Goal: Find specific fact: Find specific fact

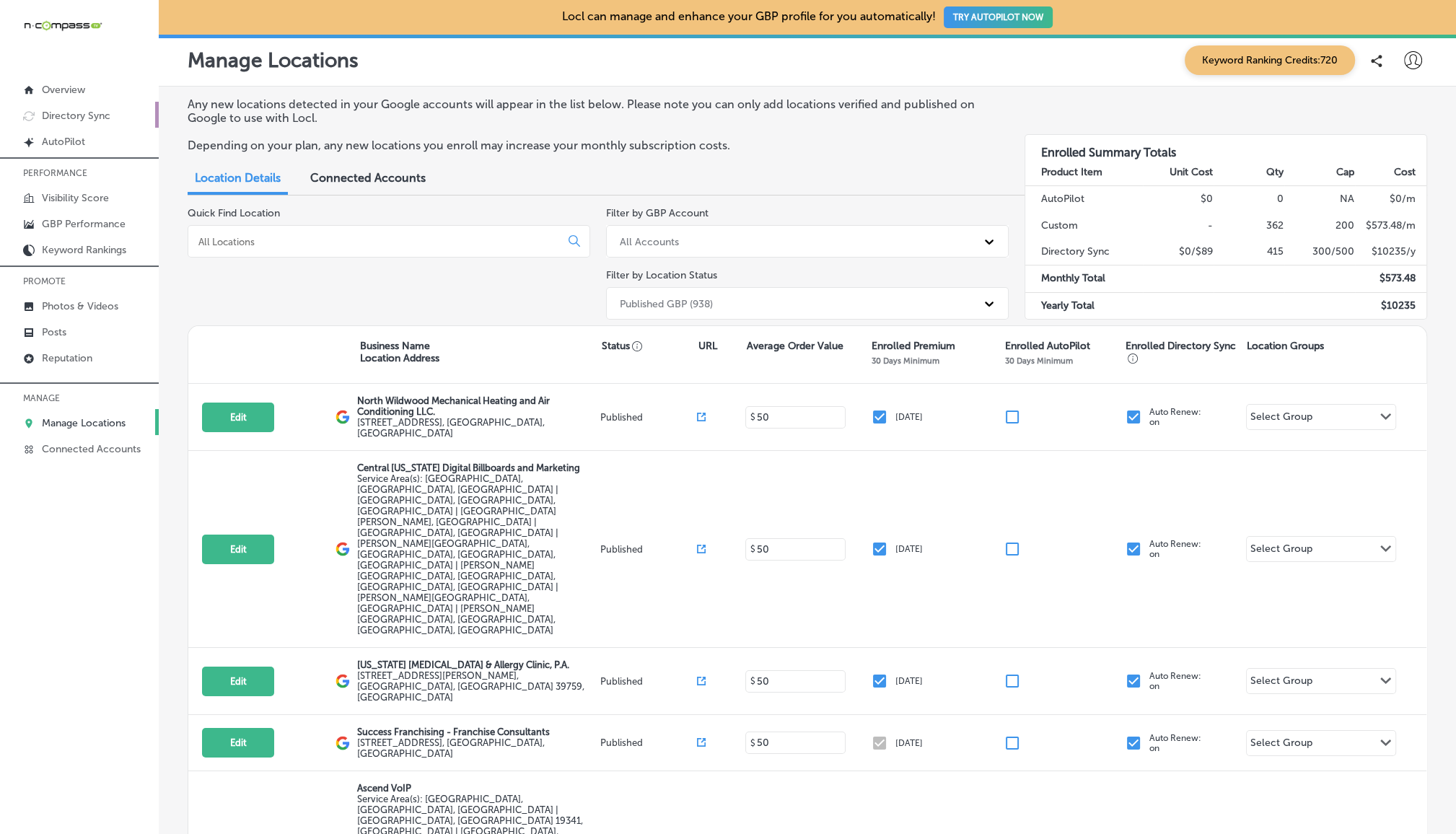
click at [97, 115] on p "Directory Sync" at bounding box center [75, 116] width 69 height 13
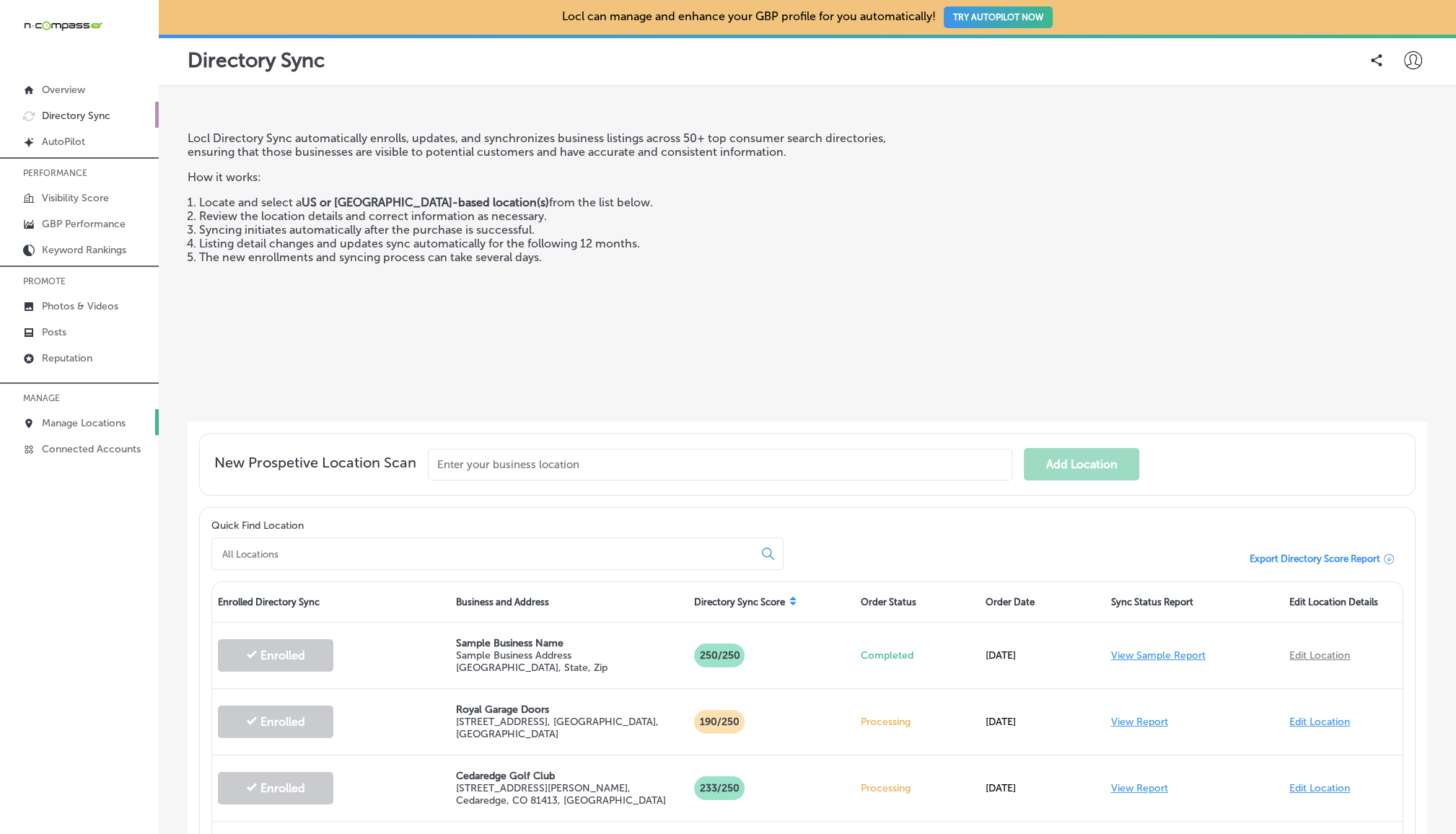
click at [85, 413] on link "Manage Locations" at bounding box center [80, 422] width 159 height 26
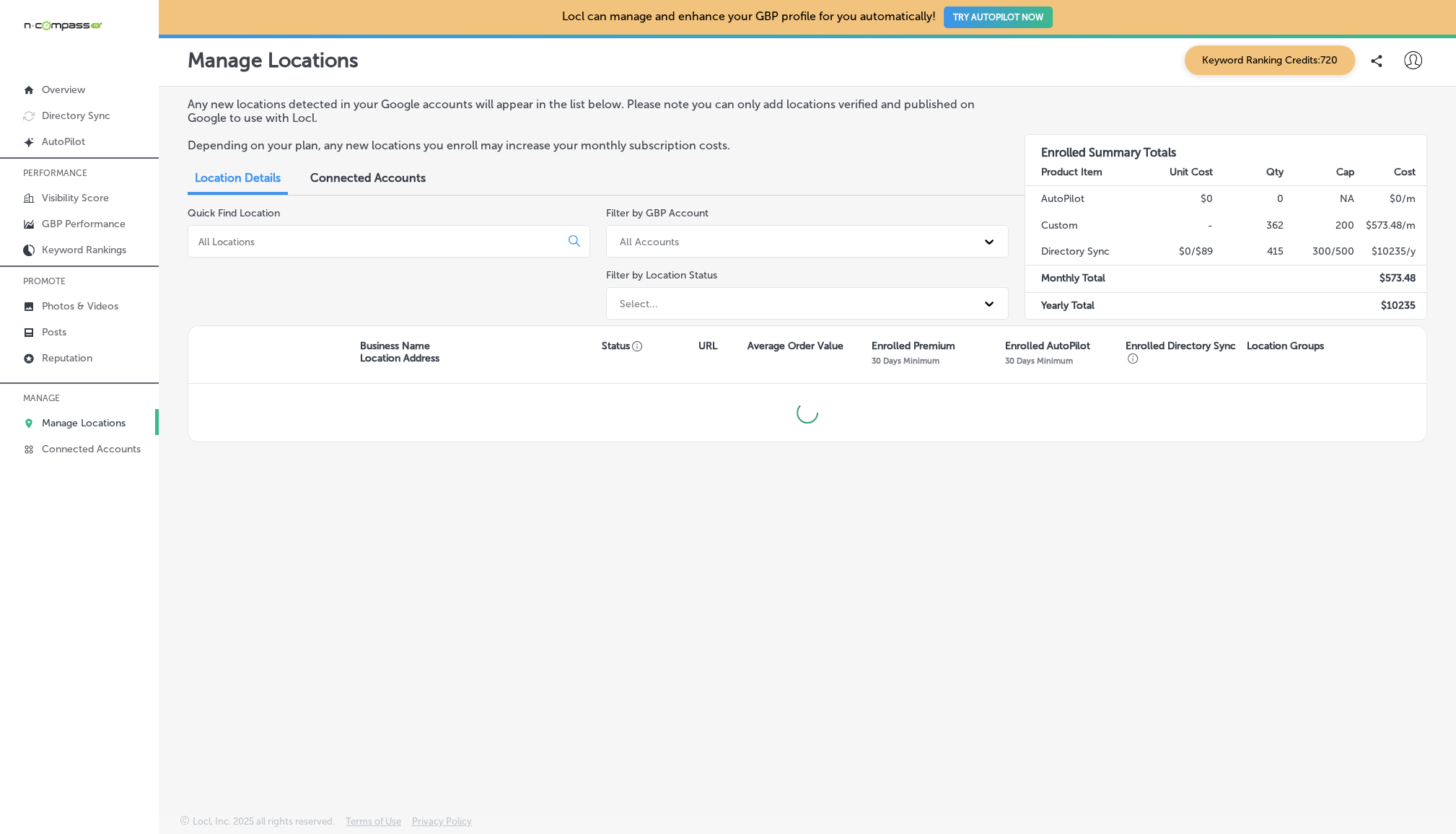
click at [296, 239] on input at bounding box center [377, 241] width 360 height 13
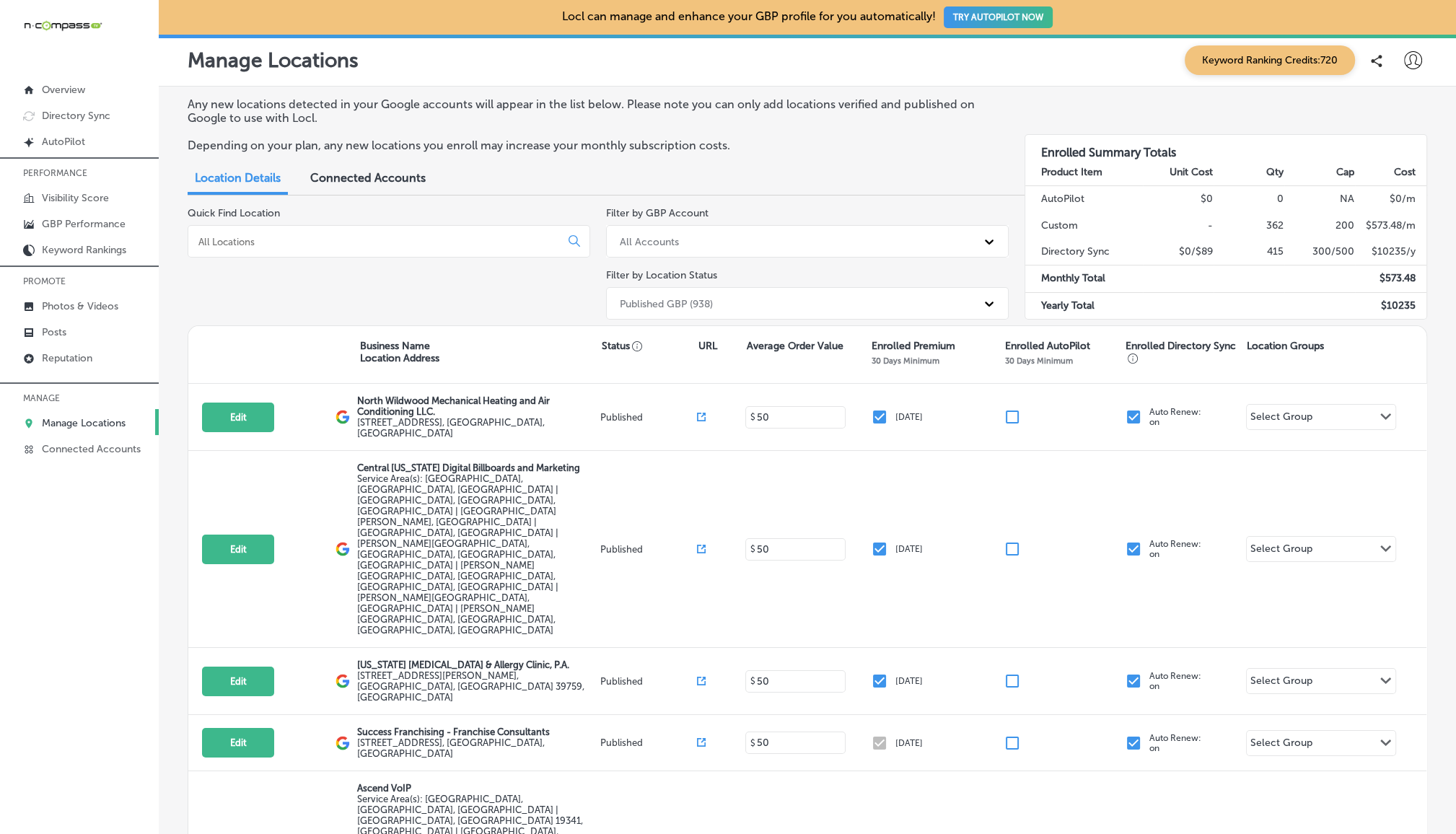
click at [459, 244] on input at bounding box center [377, 241] width 360 height 13
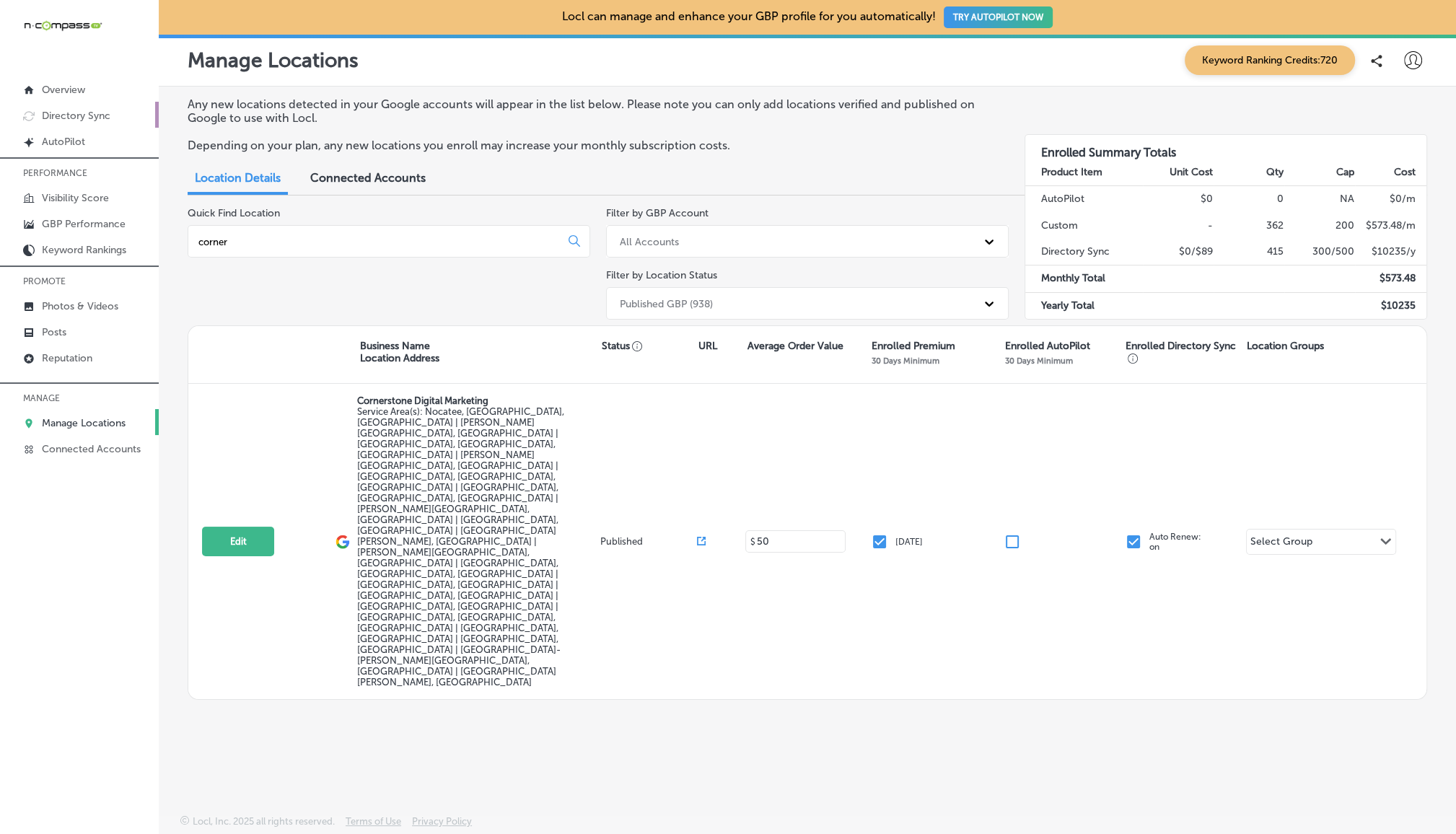
type input "corner"
click at [68, 112] on p "Directory Sync" at bounding box center [75, 116] width 69 height 13
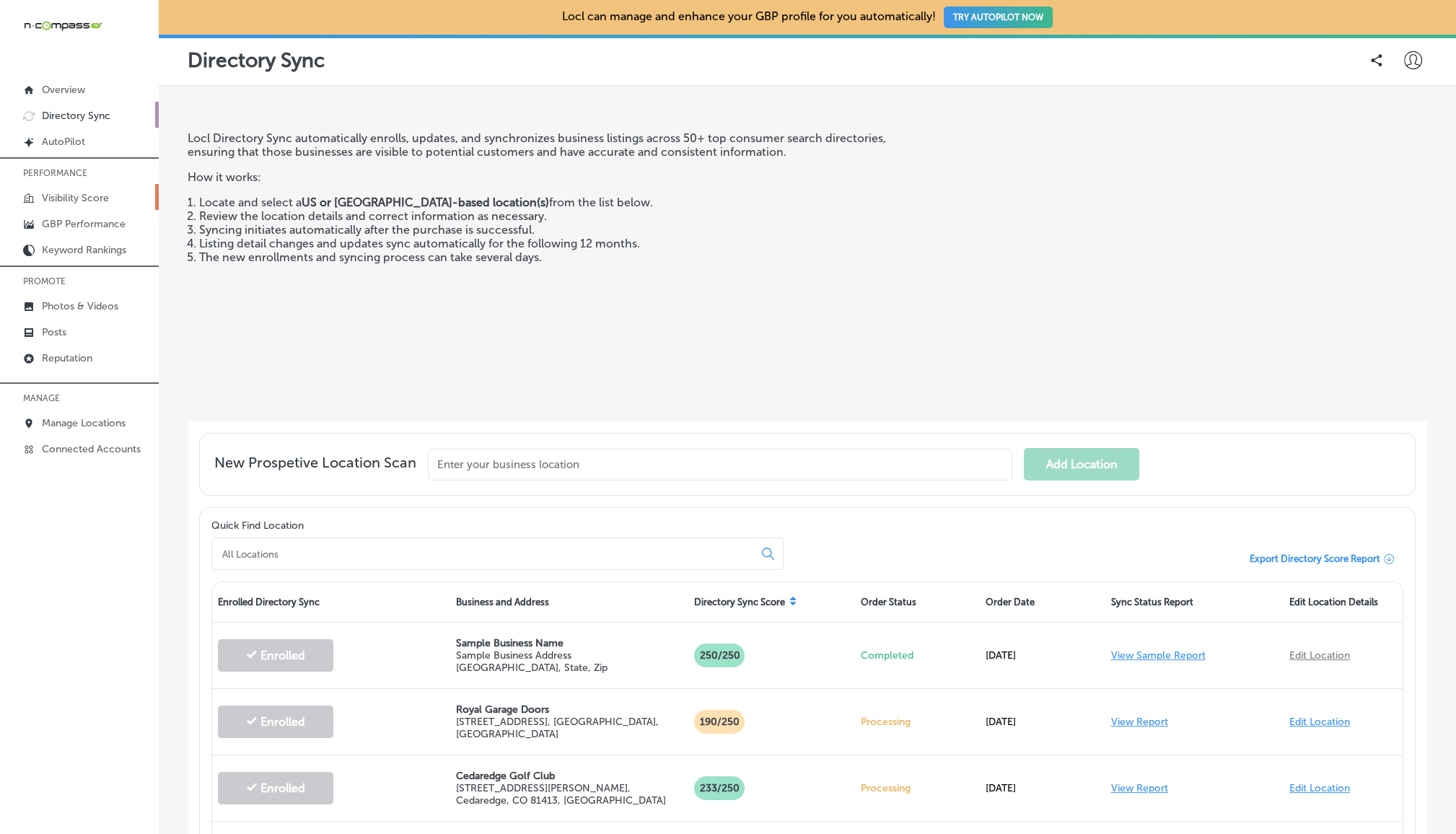
click at [89, 198] on p "Visibility Score" at bounding box center [74, 198] width 67 height 13
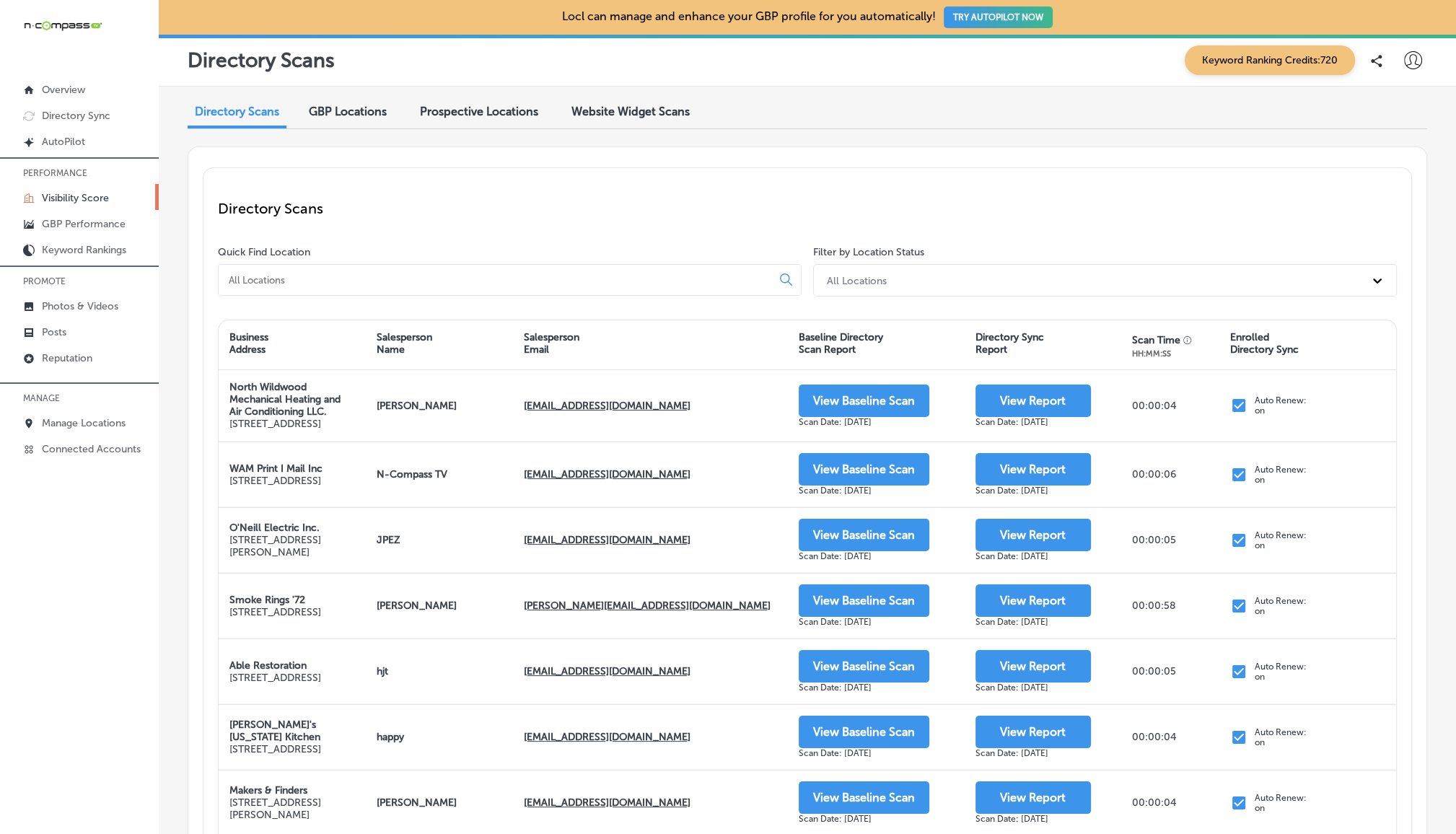
click at [332, 274] on input at bounding box center [498, 279] width 541 height 13
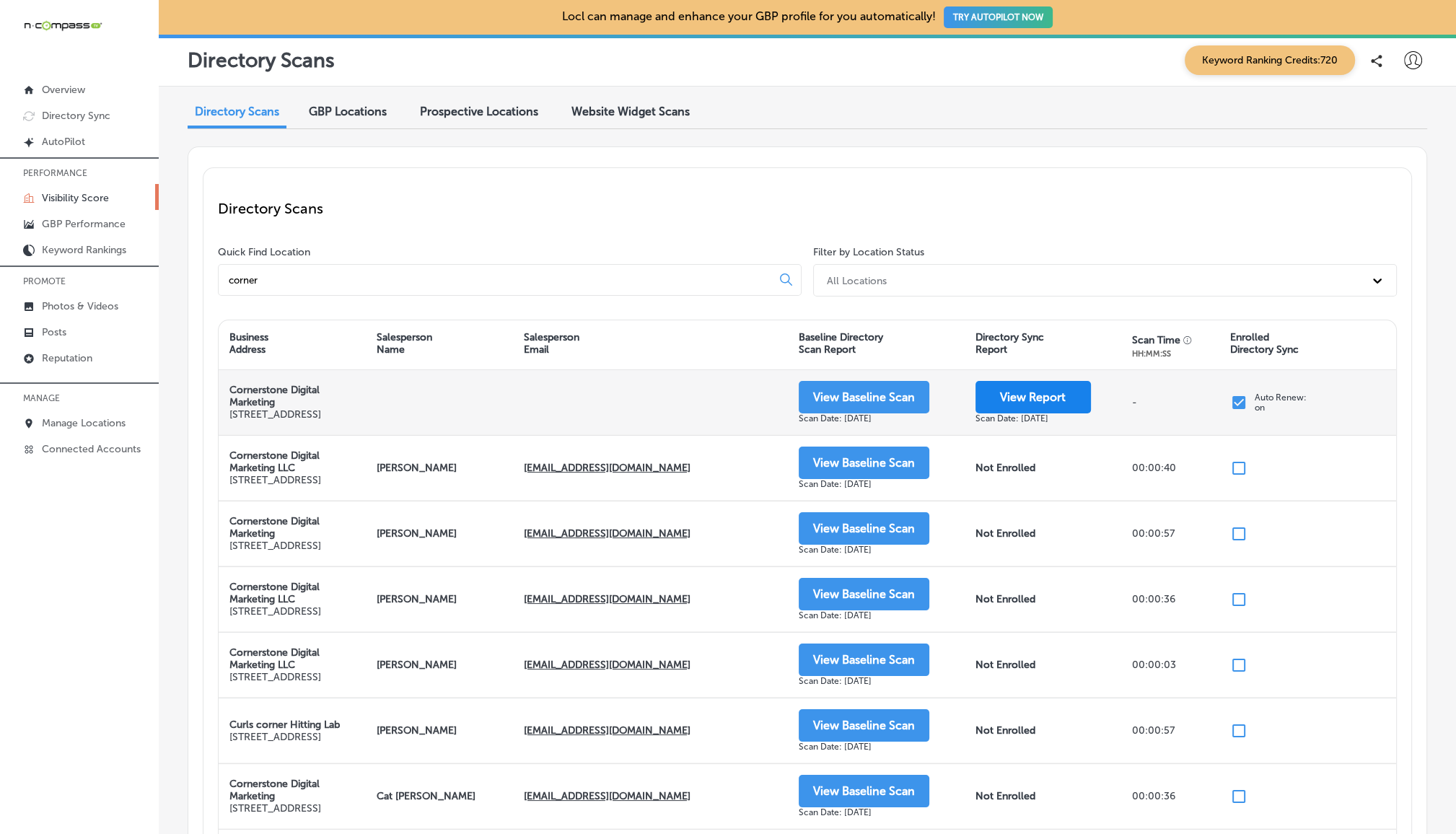
type input "corner"
click at [1005, 406] on button "View Report" at bounding box center [1033, 397] width 115 height 32
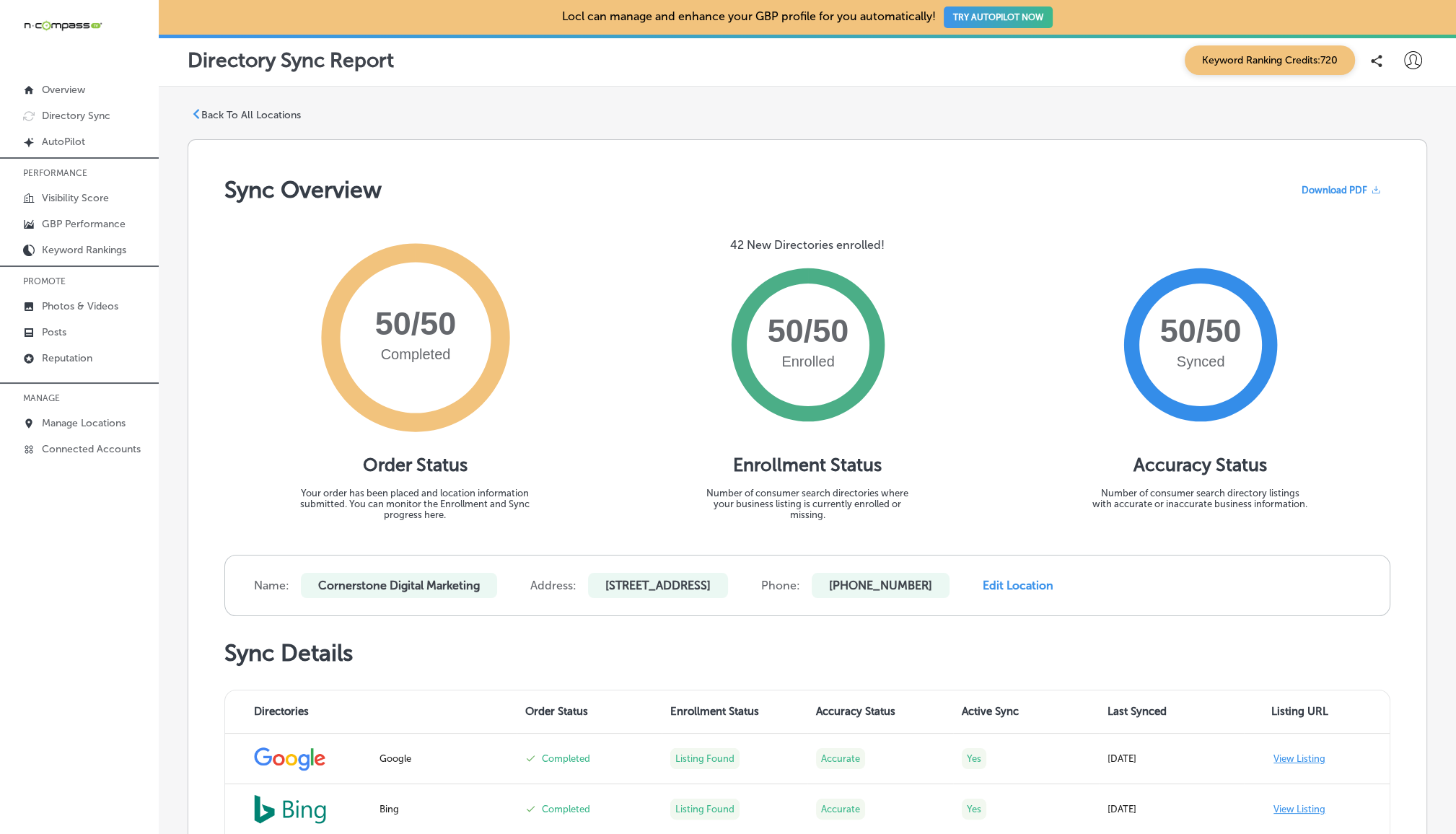
drag, startPoint x: 604, startPoint y: 584, endPoint x: 736, endPoint y: 584, distance: 132.0
click at [728, 584] on p "[STREET_ADDRESS]" at bounding box center [657, 585] width 140 height 25
copy p "[STREET_ADDRESS]"
drag, startPoint x: 984, startPoint y: 584, endPoint x: 1070, endPoint y: 585, distance: 86.0
click at [949, 585] on p "[PHONE_NUMBER]" at bounding box center [881, 585] width 138 height 25
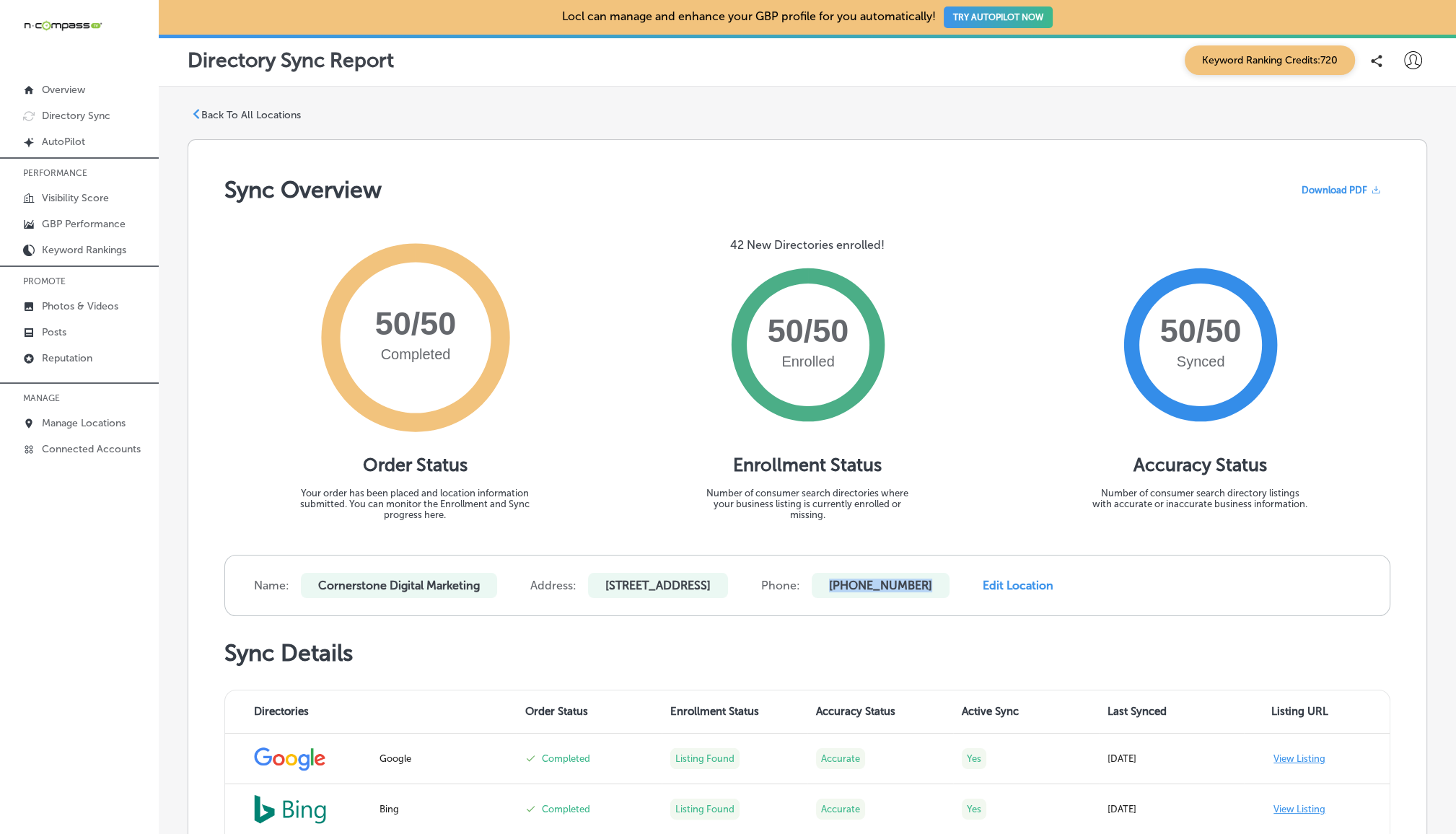
copy p "[PHONE_NUMBER]"
